Goal: Transaction & Acquisition: Purchase product/service

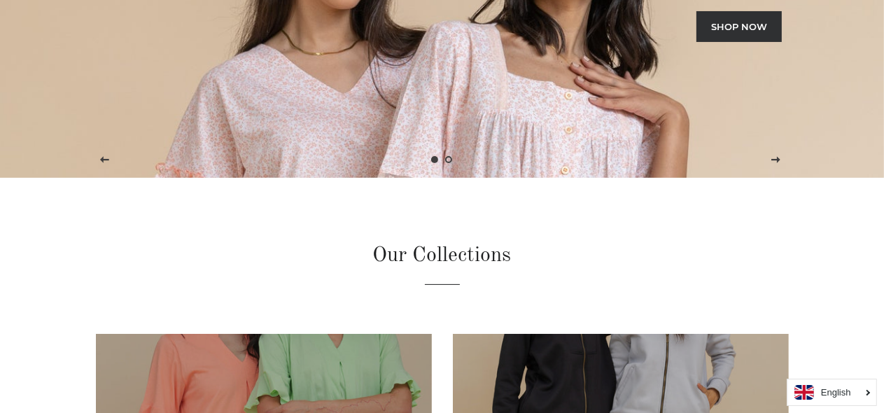
scroll to position [102, 0]
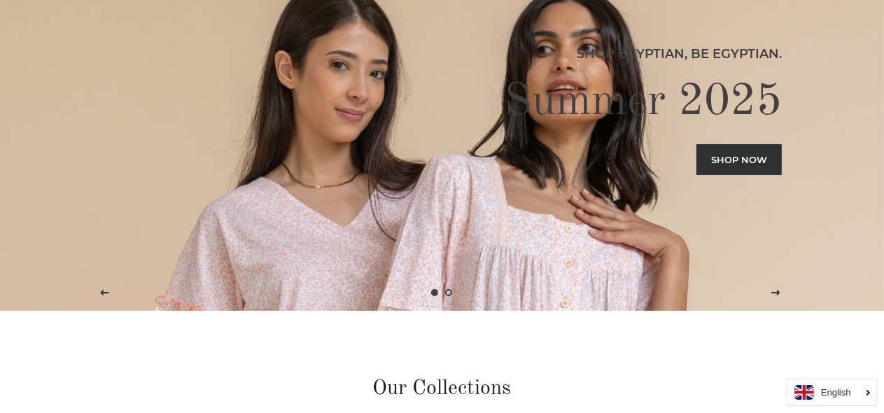
click at [701, 160] on link "Shop now" at bounding box center [739, 159] width 85 height 31
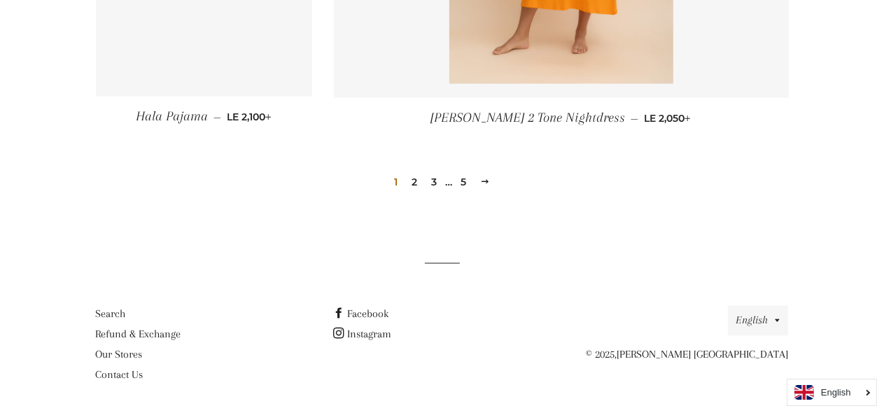
scroll to position [2078, 0]
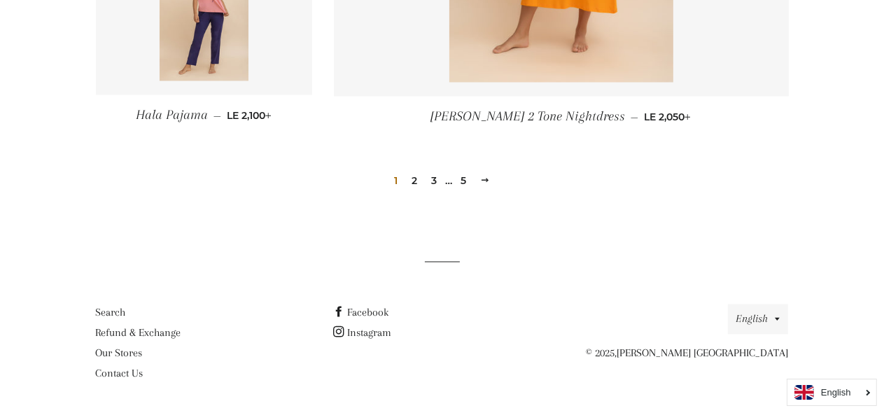
click at [487, 179] on span at bounding box center [485, 181] width 10 height 11
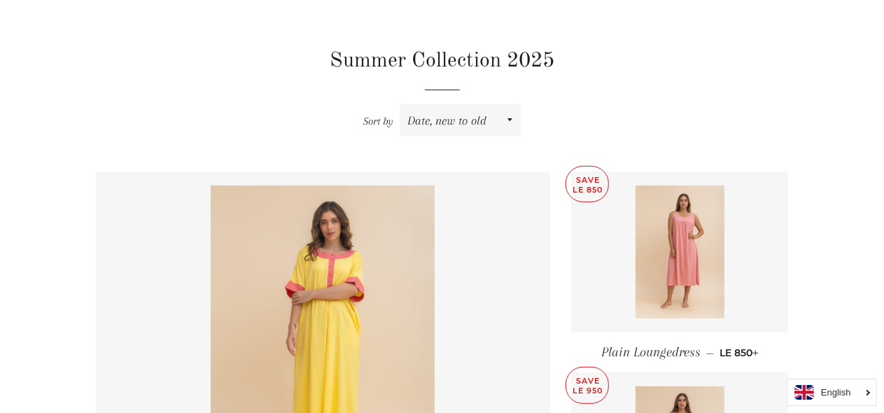
scroll to position [503, 0]
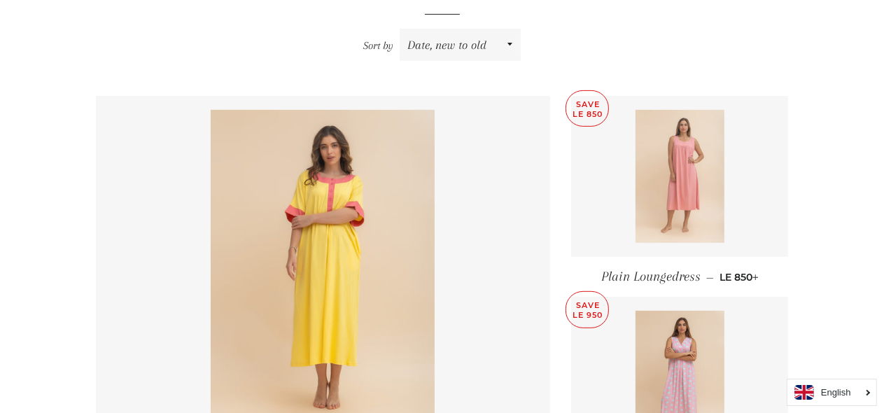
click at [705, 173] on img at bounding box center [680, 176] width 89 height 133
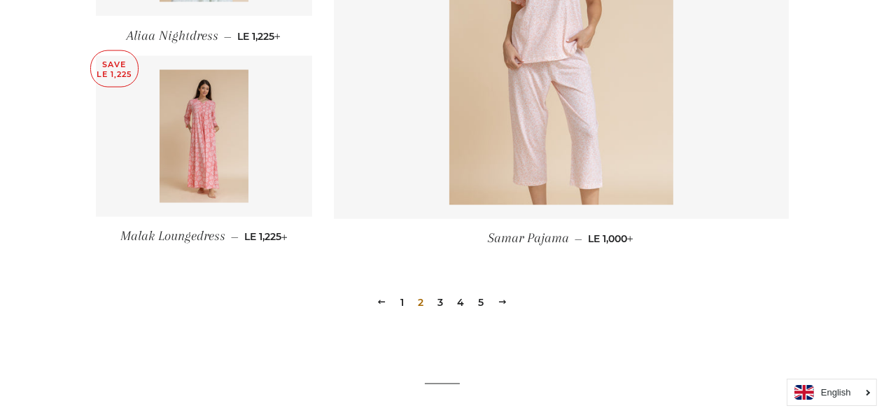
scroll to position [2094, 0]
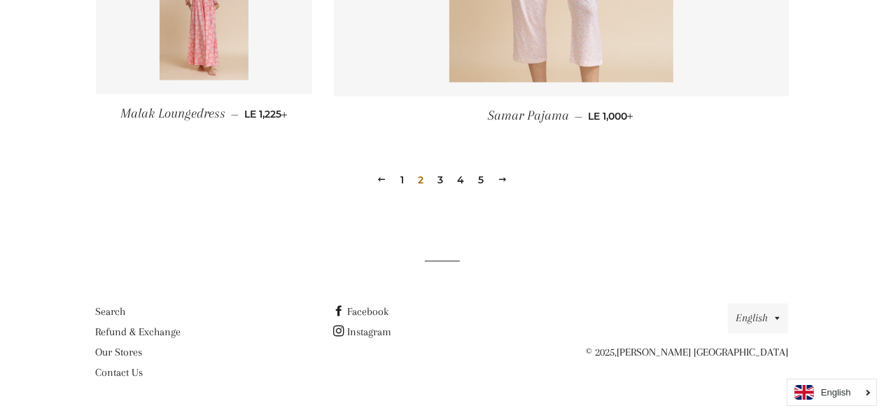
click at [420, 182] on span "2" at bounding box center [420, 180] width 17 height 21
click at [444, 178] on link "3" at bounding box center [440, 180] width 17 height 21
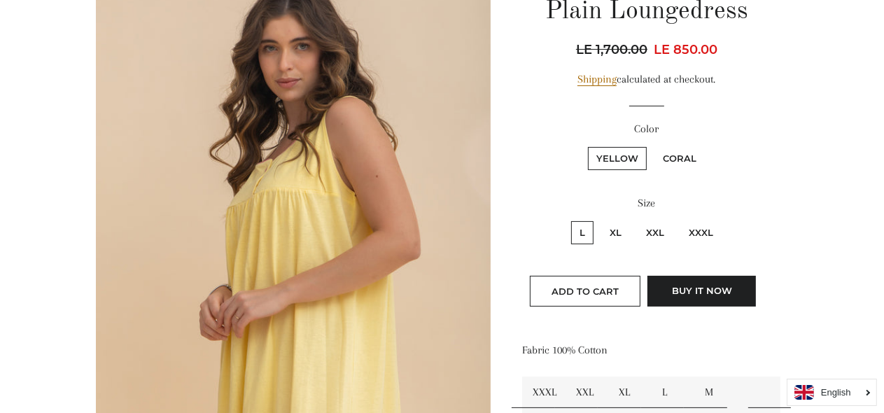
scroll to position [160, 0]
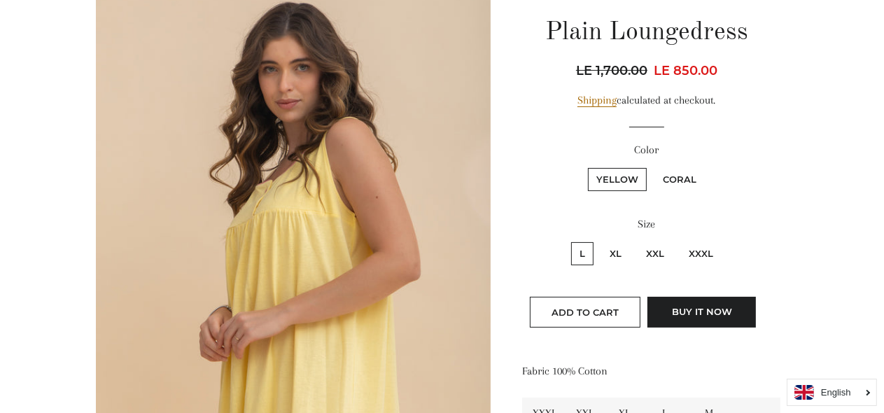
click at [709, 248] on label "XXXL" at bounding box center [701, 253] width 41 height 23
click at [679, 241] on input "XXXL" at bounding box center [679, 240] width 1 height 1
radio input "true"
click at [683, 181] on label "Coral" at bounding box center [680, 179] width 50 height 23
click at [653, 167] on input "Coral" at bounding box center [653, 166] width 1 height 1
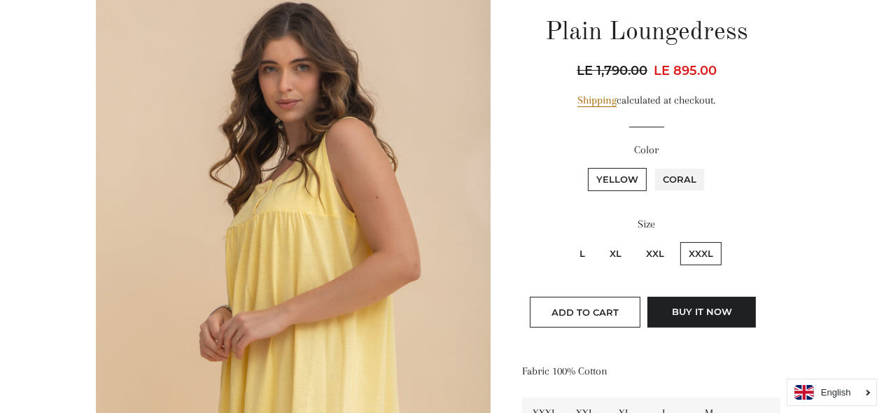
radio input "true"
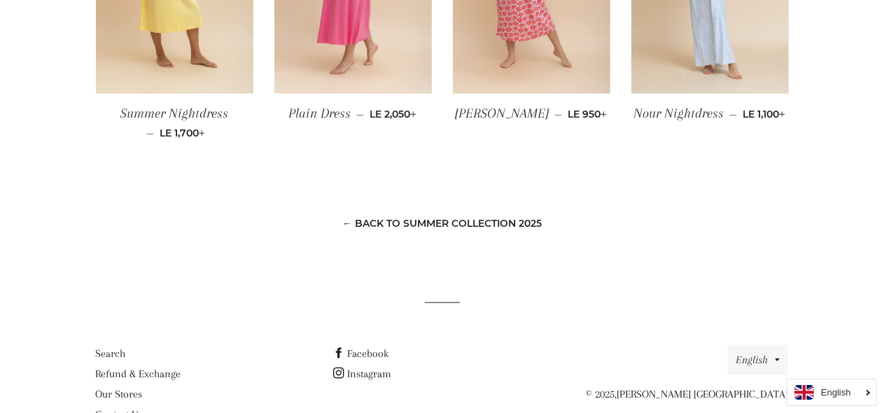
scroll to position [1219, 0]
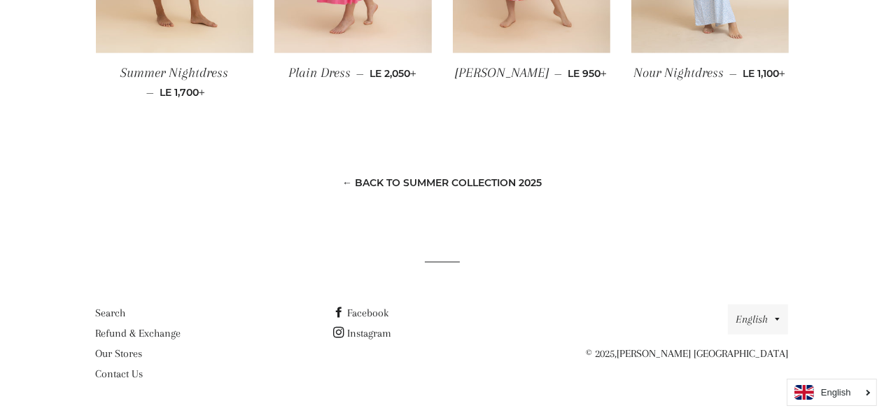
click at [459, 181] on link "← Back to Summer Collection 2025" at bounding box center [442, 182] width 200 height 13
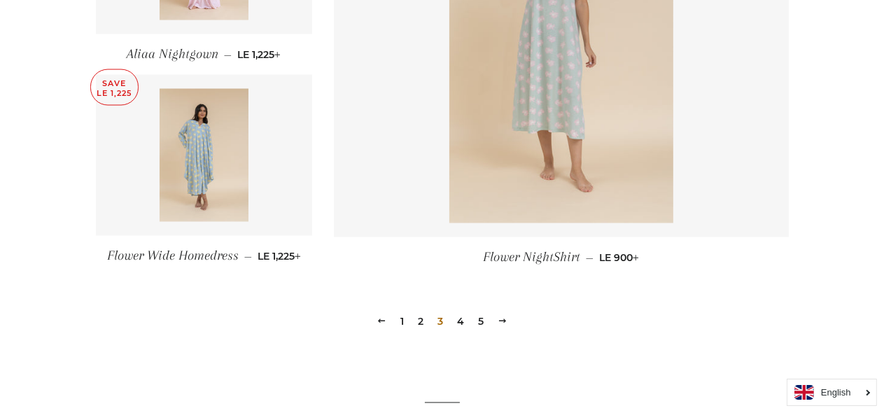
scroll to position [2012, 0]
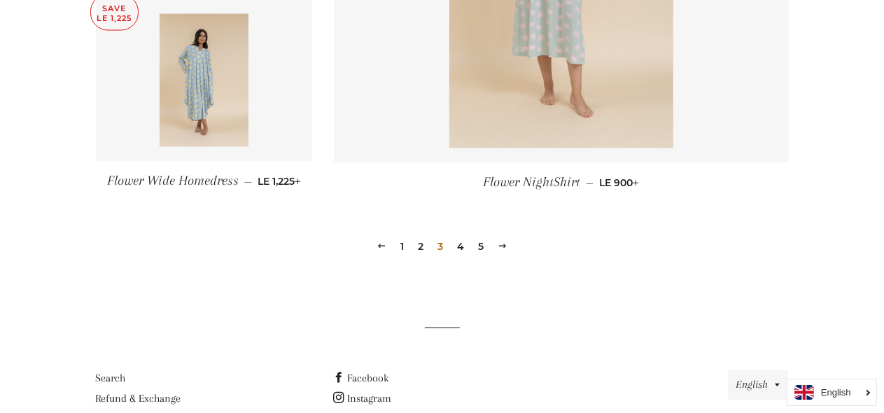
click at [462, 246] on link "4" at bounding box center [461, 247] width 18 height 21
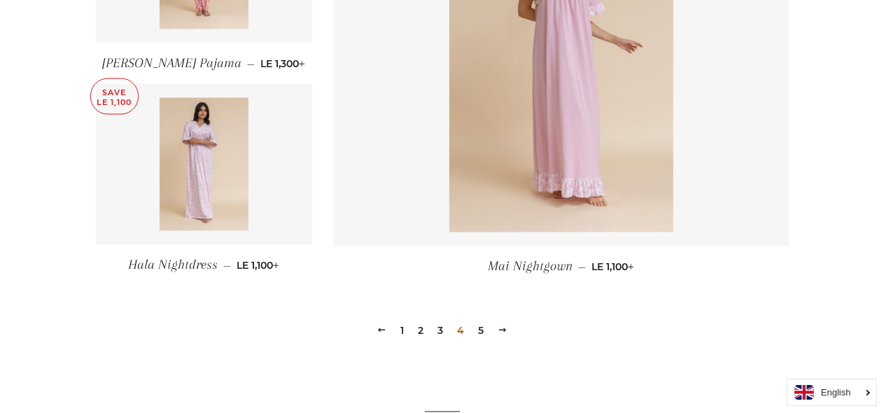
scroll to position [2078, 0]
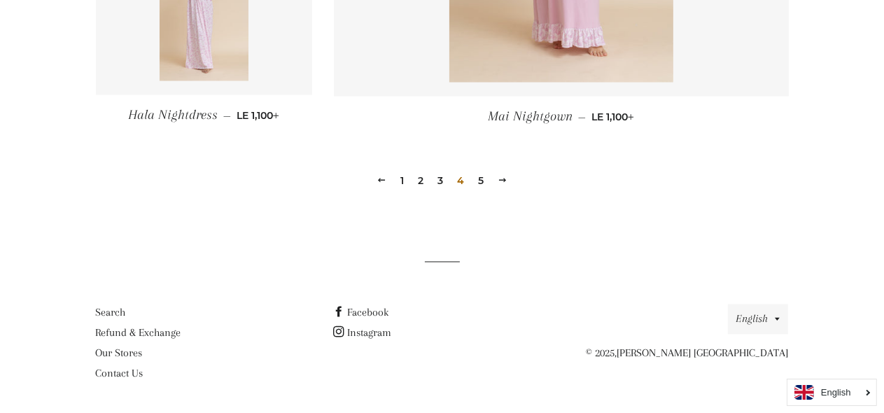
click at [479, 181] on link "5" at bounding box center [481, 181] width 17 height 21
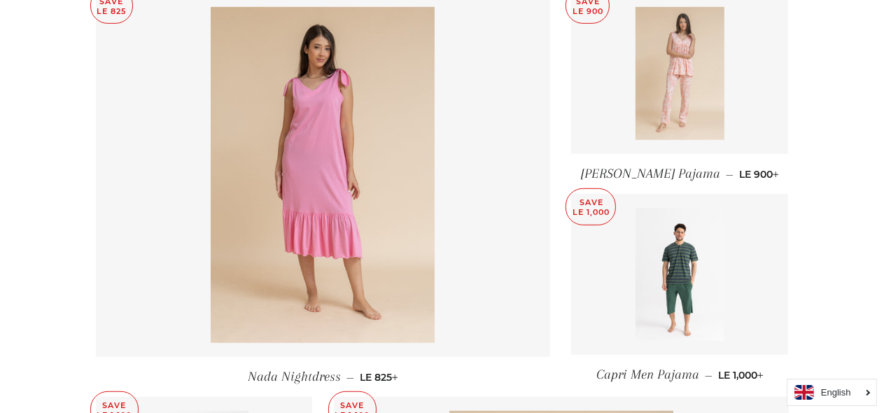
scroll to position [604, 0]
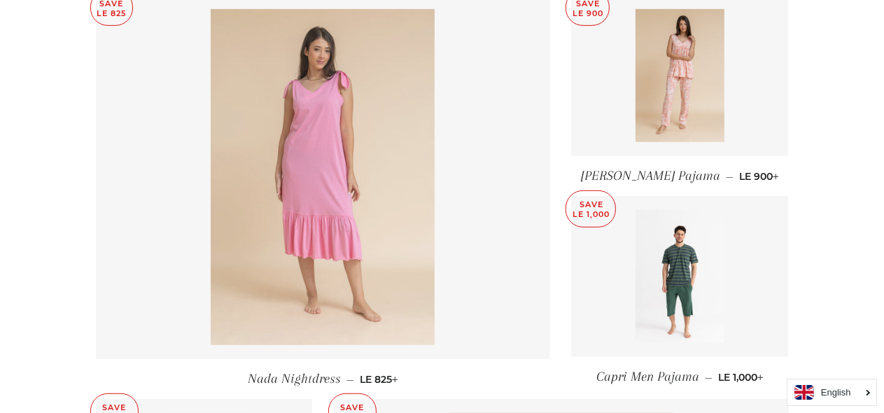
click at [308, 223] on img at bounding box center [323, 177] width 224 height 336
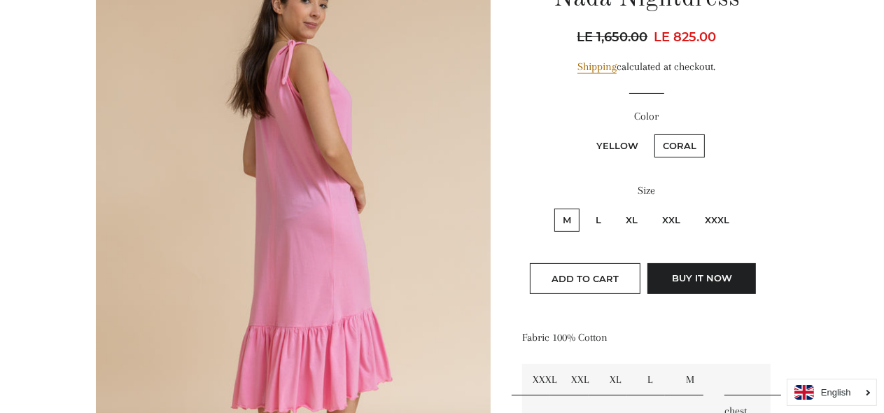
scroll to position [181, 0]
